Goal: Find specific page/section: Find specific page/section

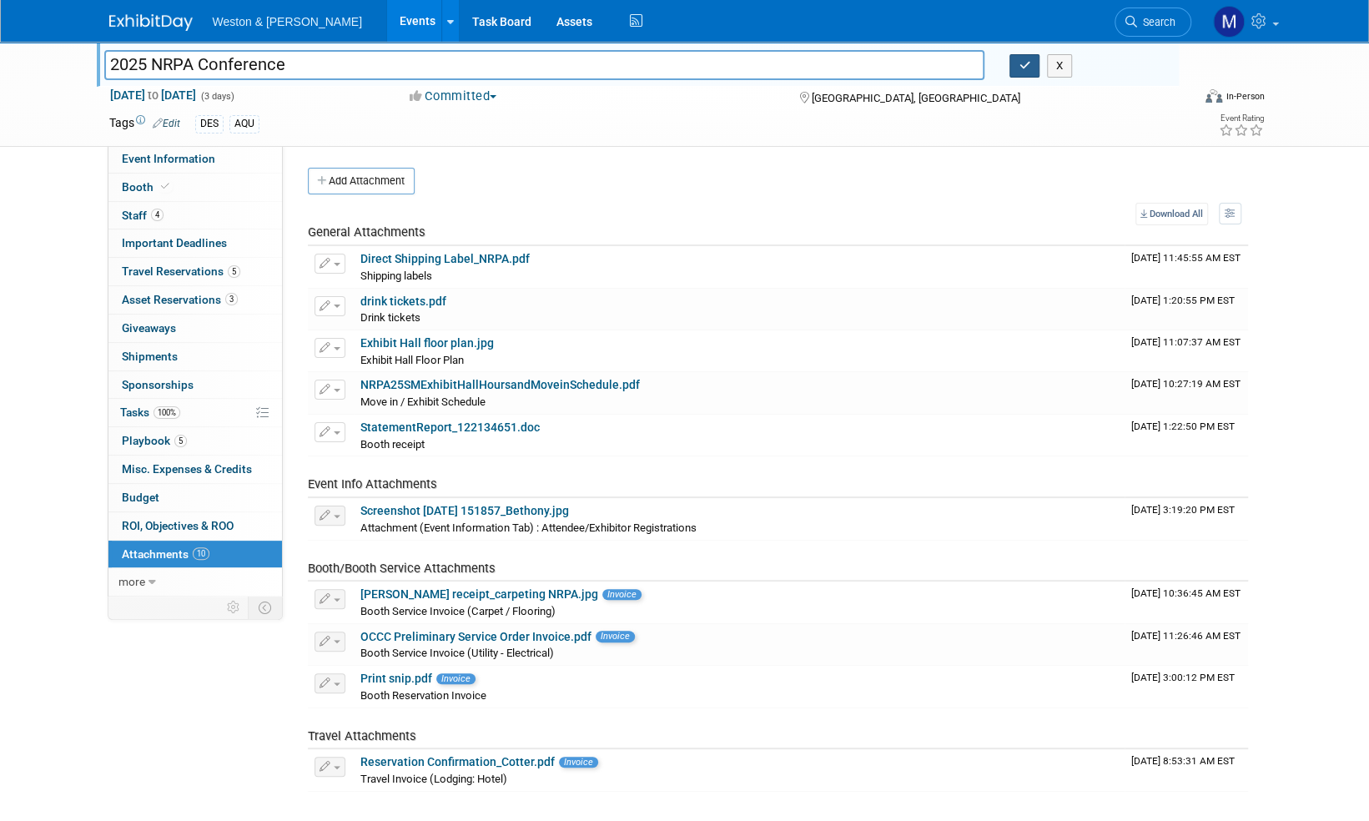
click at [1033, 63] on button "button" at bounding box center [1024, 65] width 30 height 23
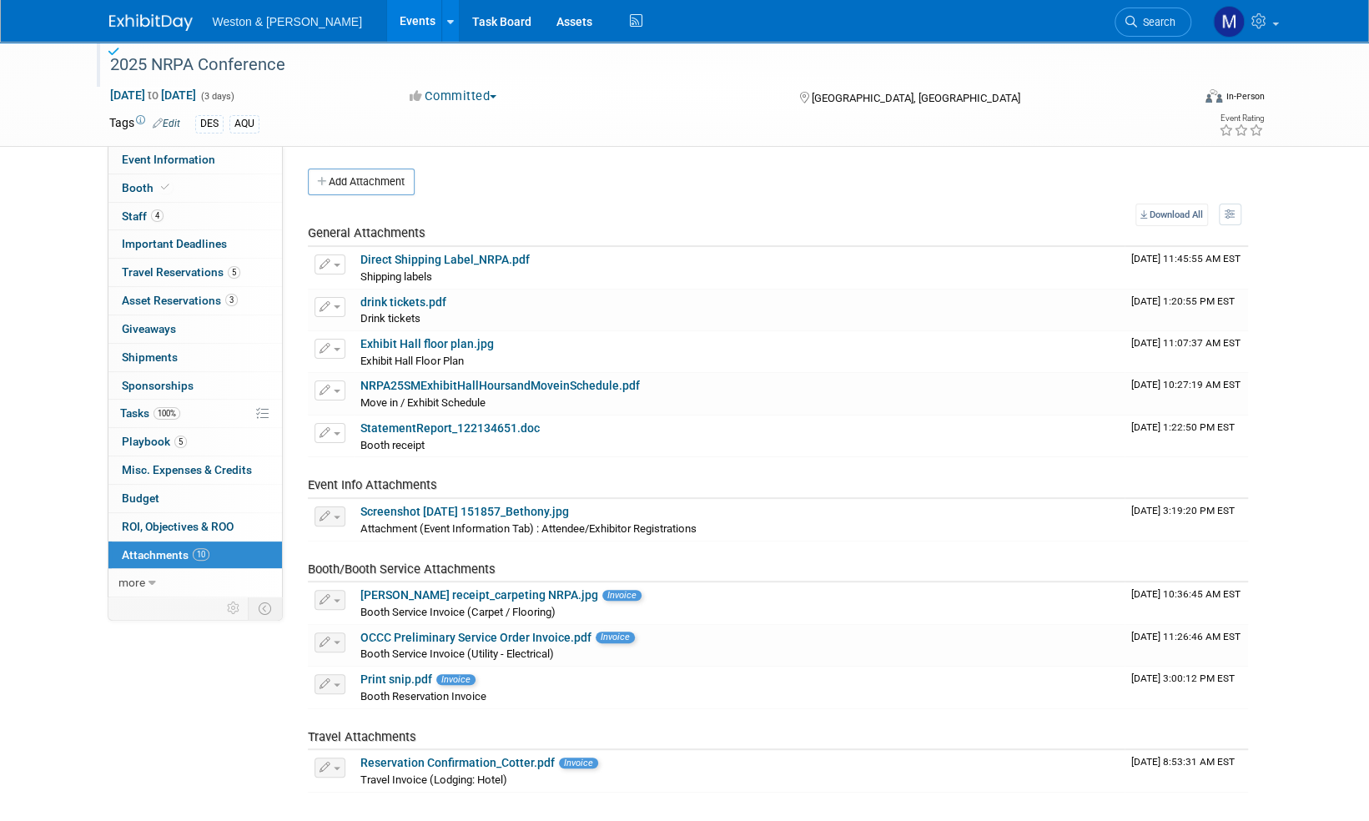
click at [154, 18] on img at bounding box center [150, 22] width 83 height 17
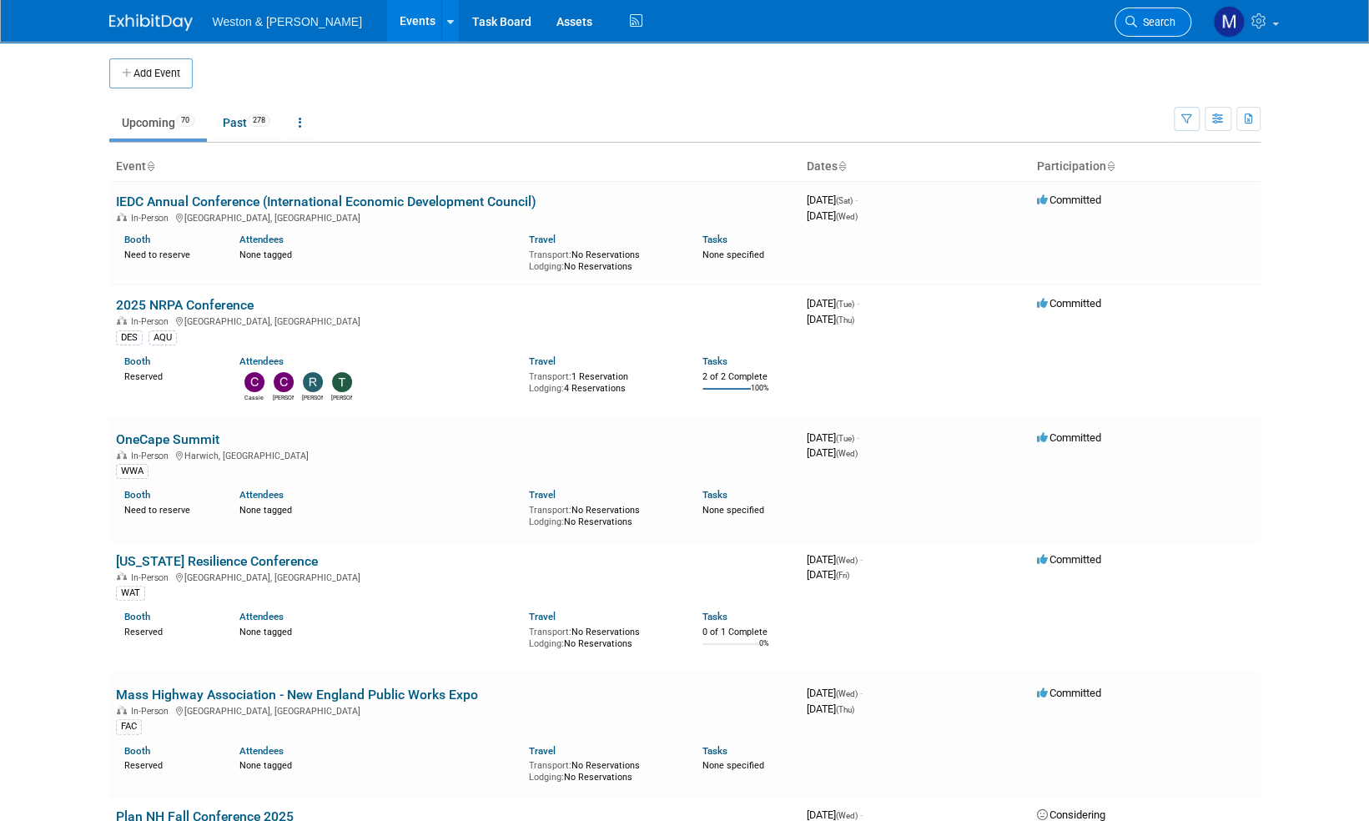
click at [1158, 17] on span "Search" at bounding box center [1156, 22] width 38 height 13
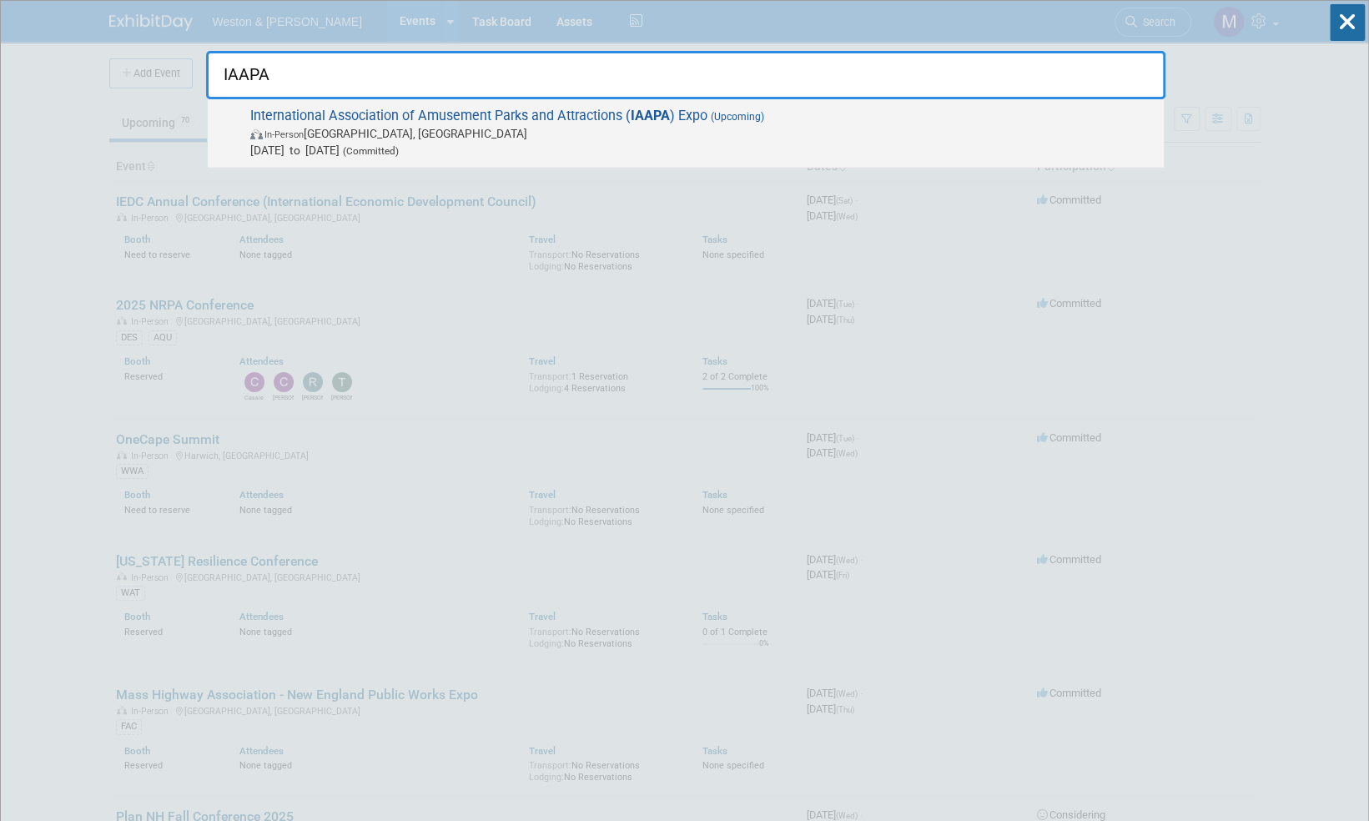
type input "IAAPA"
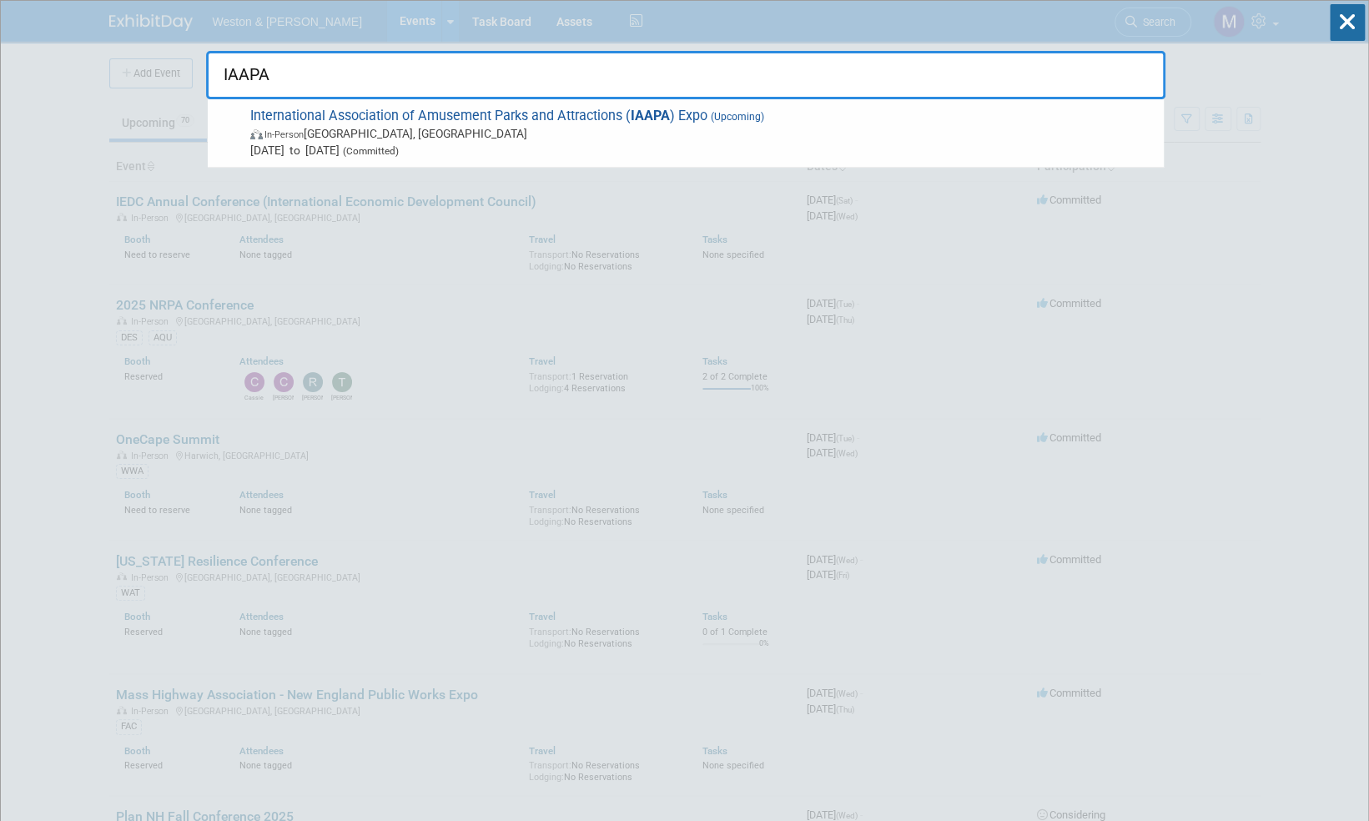
click at [534, 117] on span "International Association of Amusement Parks and Attractions ( IAAPA ) Expo (Up…" at bounding box center [700, 133] width 910 height 51
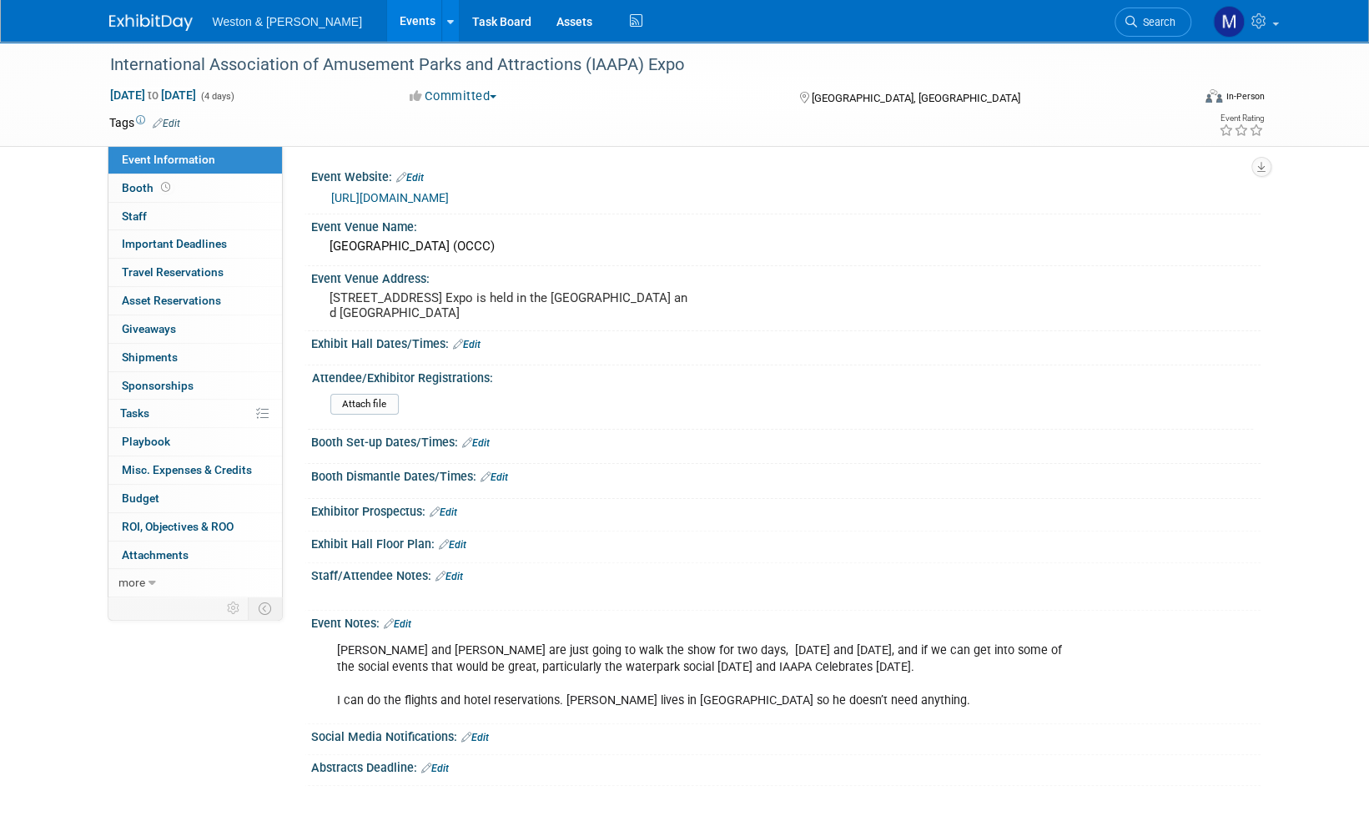
click at [449, 197] on link "[URL][DOMAIN_NAME]" at bounding box center [390, 197] width 118 height 13
